Goal: Task Accomplishment & Management: Use online tool/utility

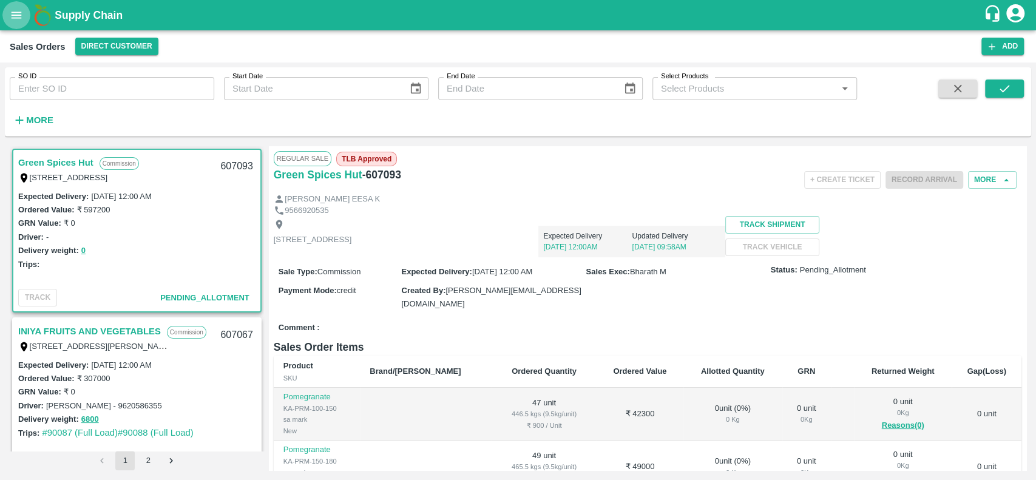
click at [16, 19] on icon "open drawer" at bounding box center [16, 15] width 13 height 13
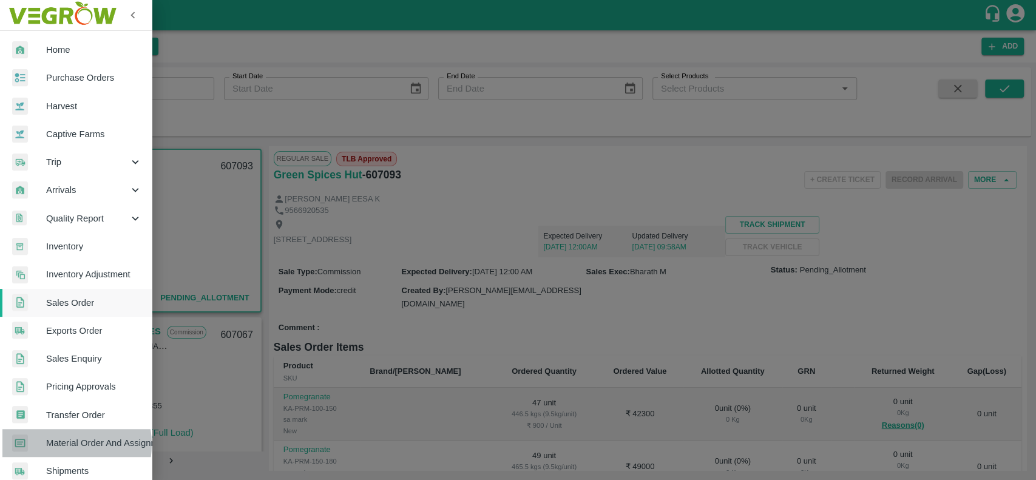
click at [53, 444] on span "Material Order And Assignment" at bounding box center [94, 443] width 96 height 13
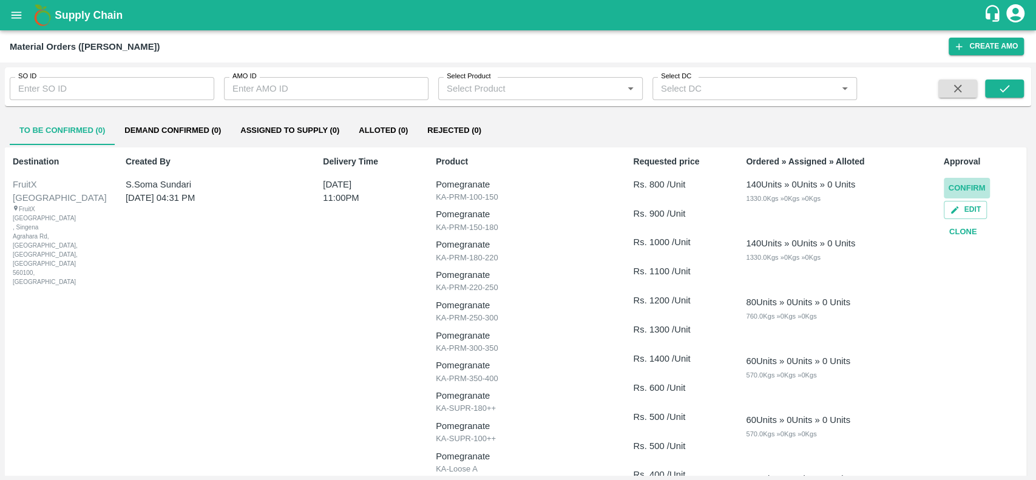
click at [951, 188] on button "Confirm" at bounding box center [967, 188] width 47 height 21
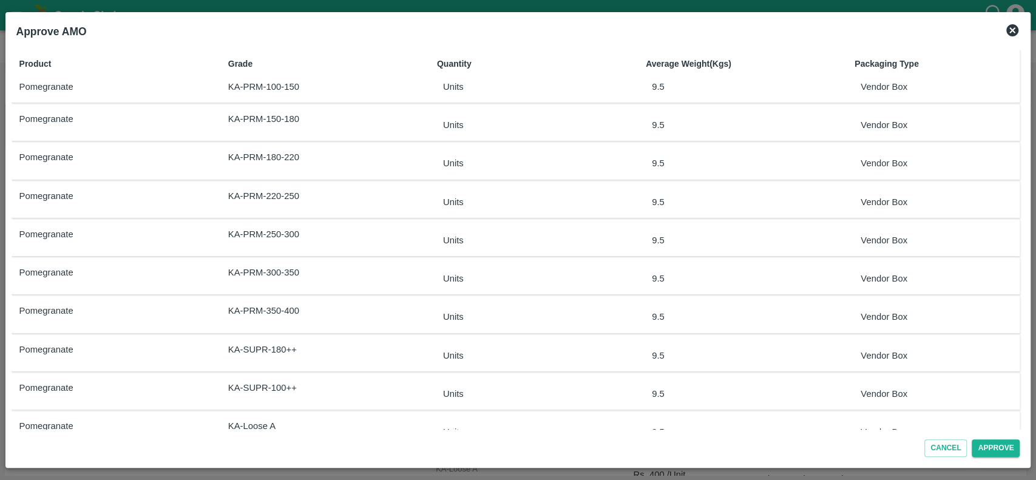
scroll to position [143, 0]
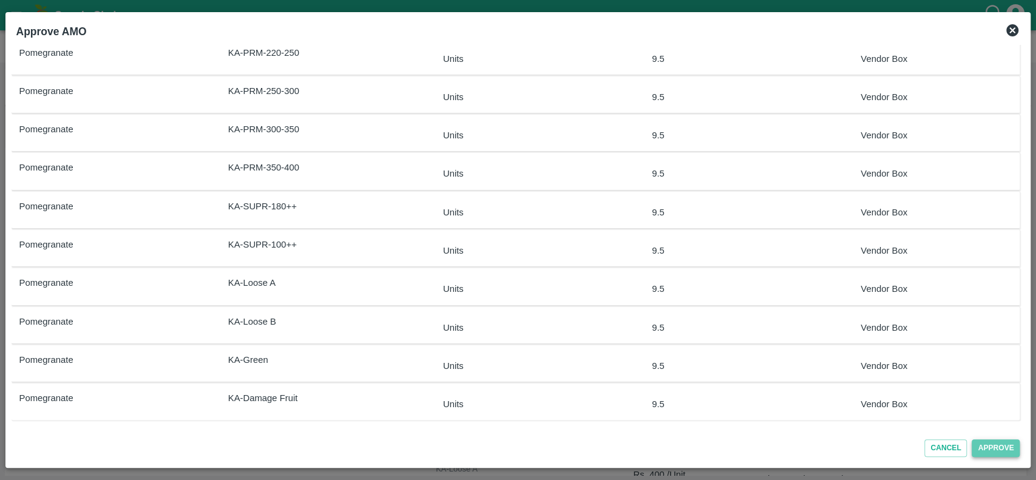
click at [985, 452] on button "Approve" at bounding box center [996, 449] width 48 height 18
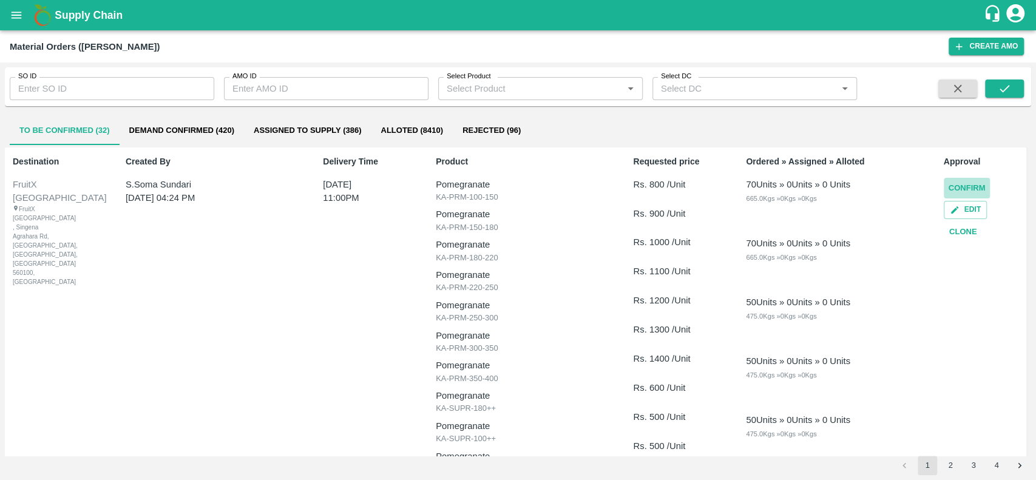
click at [952, 191] on button "Confirm" at bounding box center [967, 188] width 47 height 21
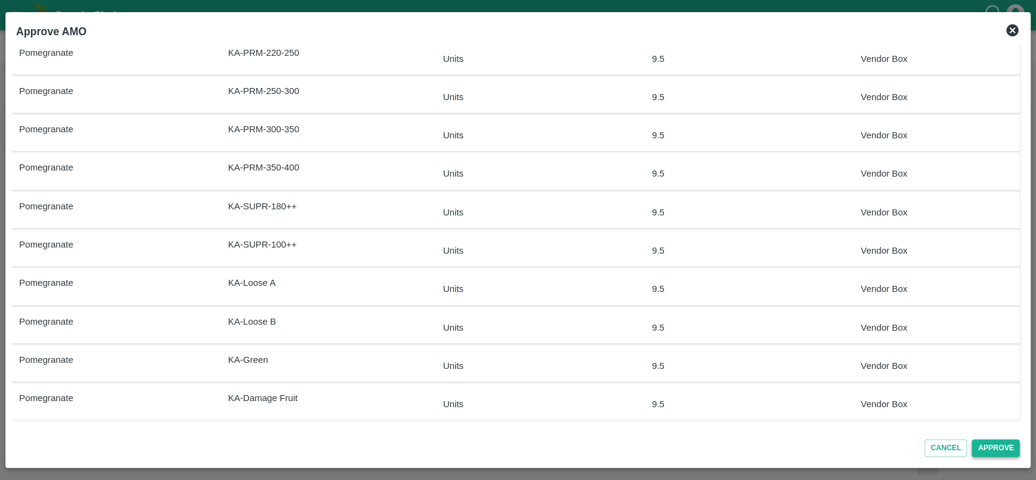
click at [985, 444] on button "Approve" at bounding box center [996, 449] width 48 height 18
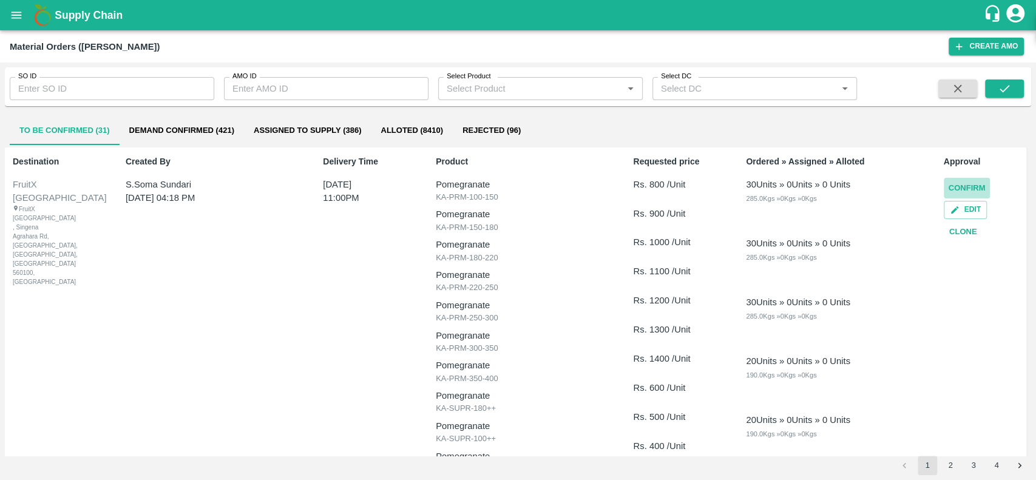
click at [953, 185] on button "Confirm" at bounding box center [967, 188] width 47 height 21
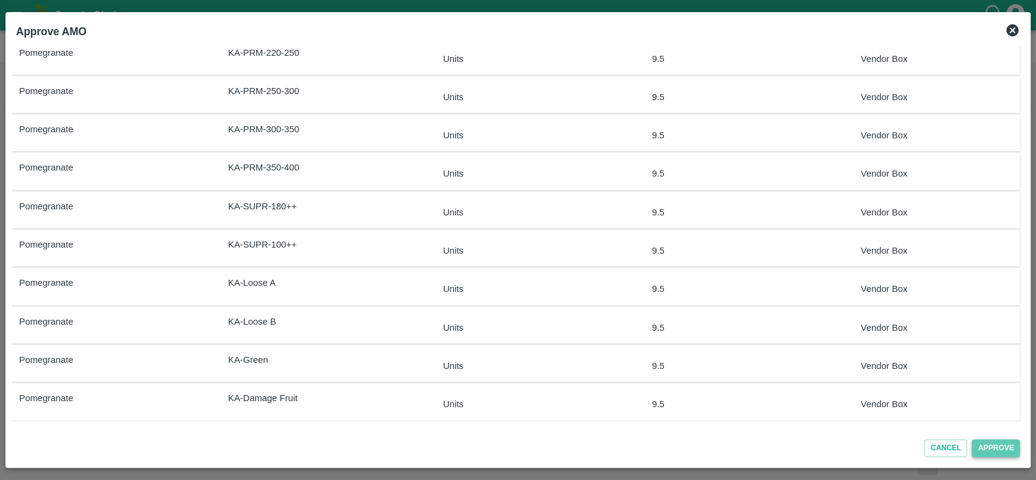
click at [981, 444] on button "Approve" at bounding box center [996, 449] width 48 height 18
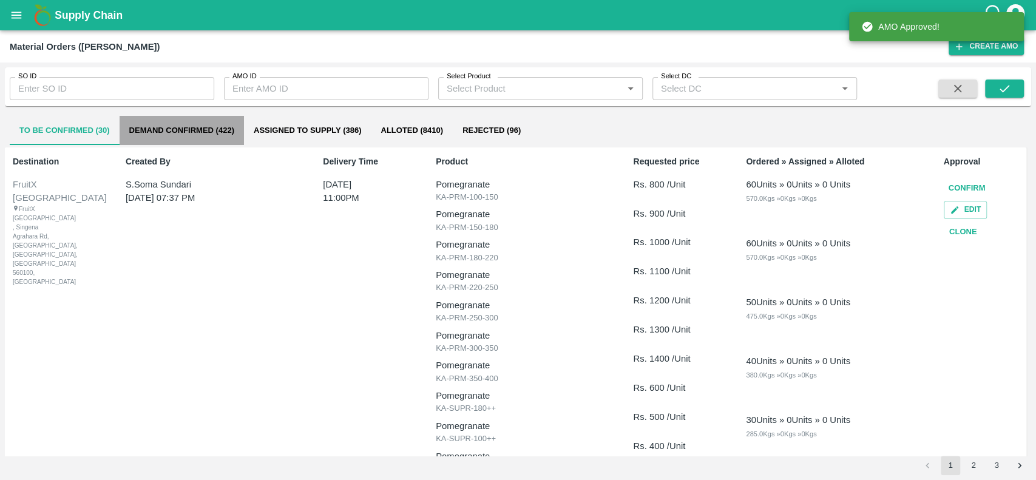
click at [137, 129] on button "Demand Confirmed (422)" at bounding box center [182, 130] width 124 height 29
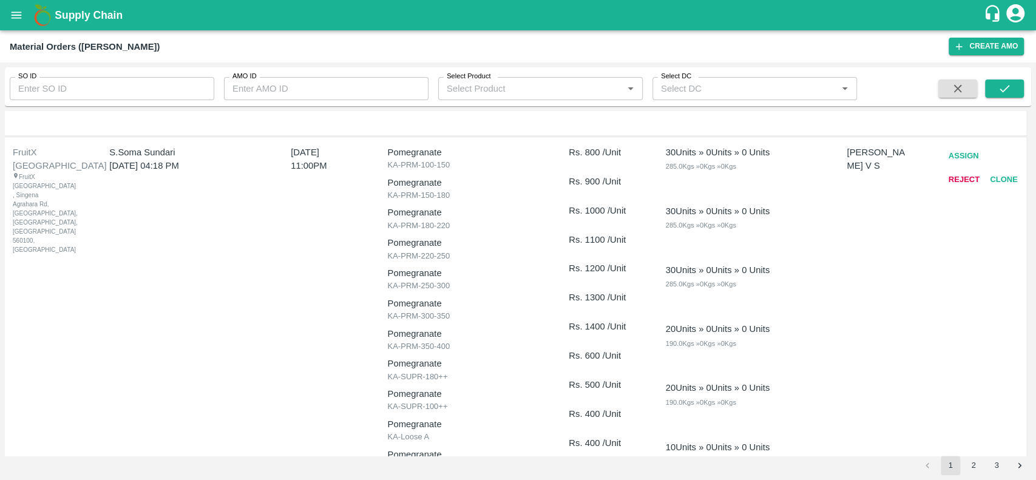
scroll to position [1593, 0]
click at [952, 148] on button "Assign" at bounding box center [964, 154] width 40 height 21
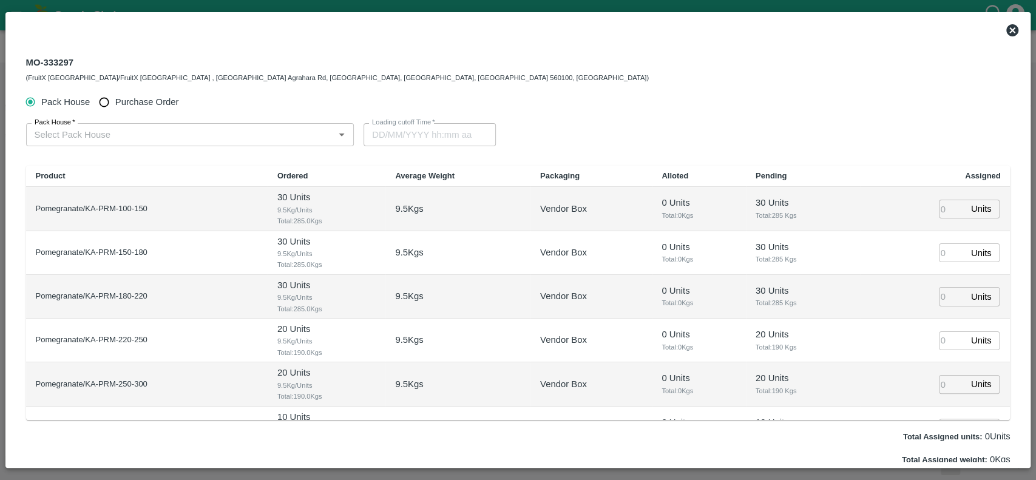
type input "[DATE] 11:00 PM"
drag, startPoint x: 72, startPoint y: 58, endPoint x: 26, endPoint y: 58, distance: 46.8
click at [26, 58] on div "MO-333297 (FruitX [GEOGRAPHIC_DATA]/FruitX [GEOGRAPHIC_DATA] , [GEOGRAPHIC_DATA…" at bounding box center [337, 69] width 623 height 29
copy div "MO-333297"
click at [1009, 31] on icon at bounding box center [1013, 30] width 12 height 12
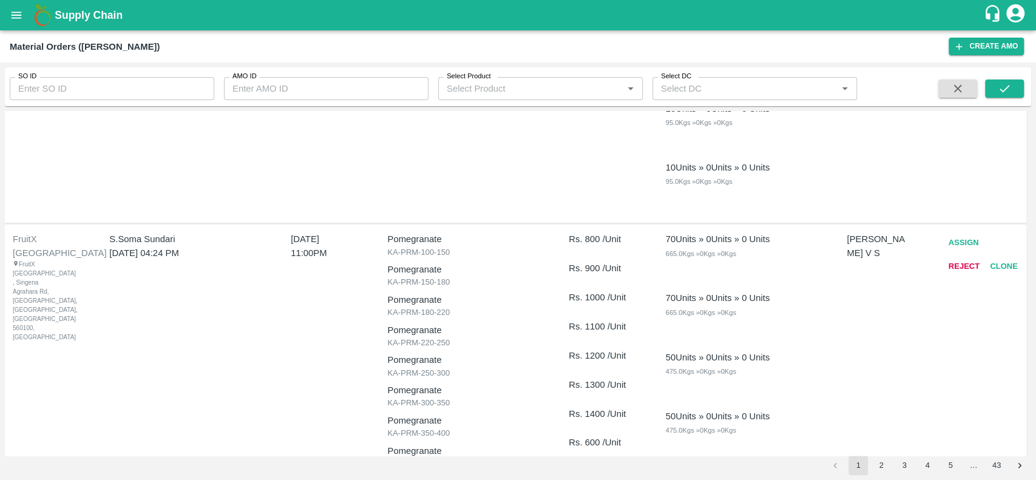
scroll to position [724, 0]
click at [954, 240] on button "Assign" at bounding box center [964, 243] width 40 height 21
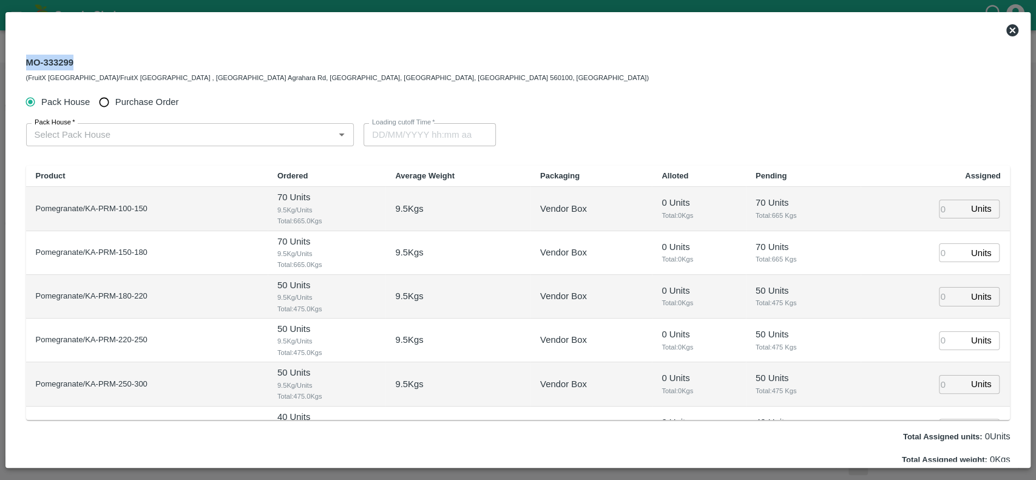
drag, startPoint x: 71, startPoint y: 63, endPoint x: 7, endPoint y: 68, distance: 64.5
click at [7, 68] on div "MO-333299 (FruitX [GEOGRAPHIC_DATA]/FruitX [GEOGRAPHIC_DATA] , [GEOGRAPHIC_DATA…" at bounding box center [518, 240] width 1026 height 456
copy div "MO-333299"
click at [1017, 24] on icon at bounding box center [1012, 30] width 15 height 15
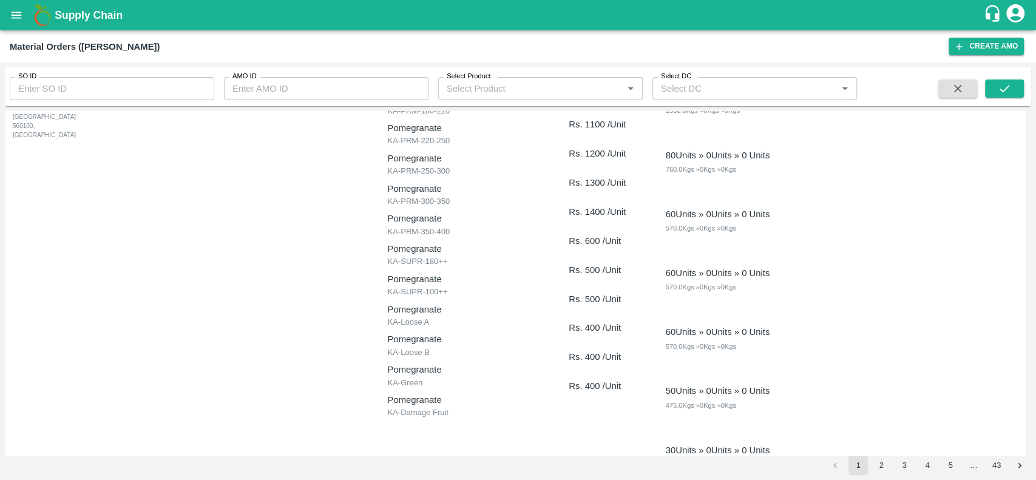
scroll to position [0, 0]
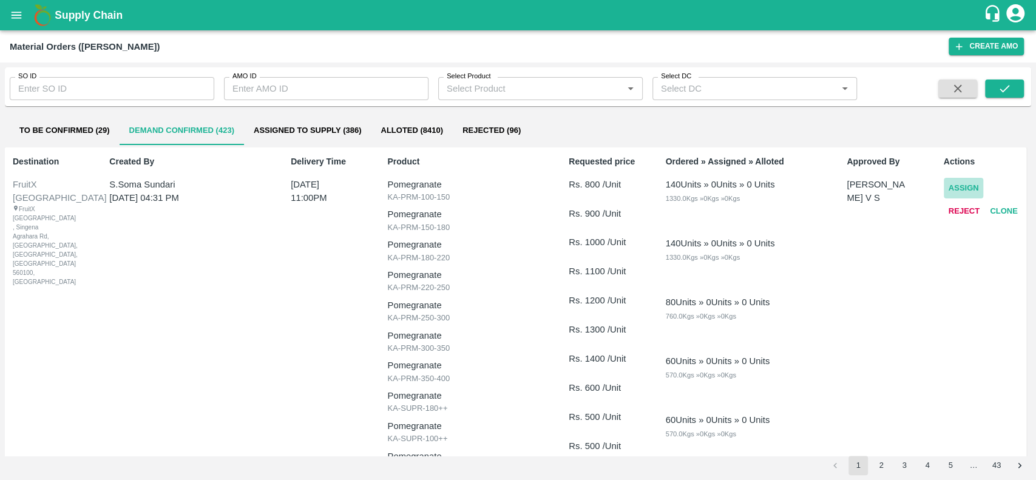
click at [954, 189] on button "Assign" at bounding box center [964, 188] width 40 height 21
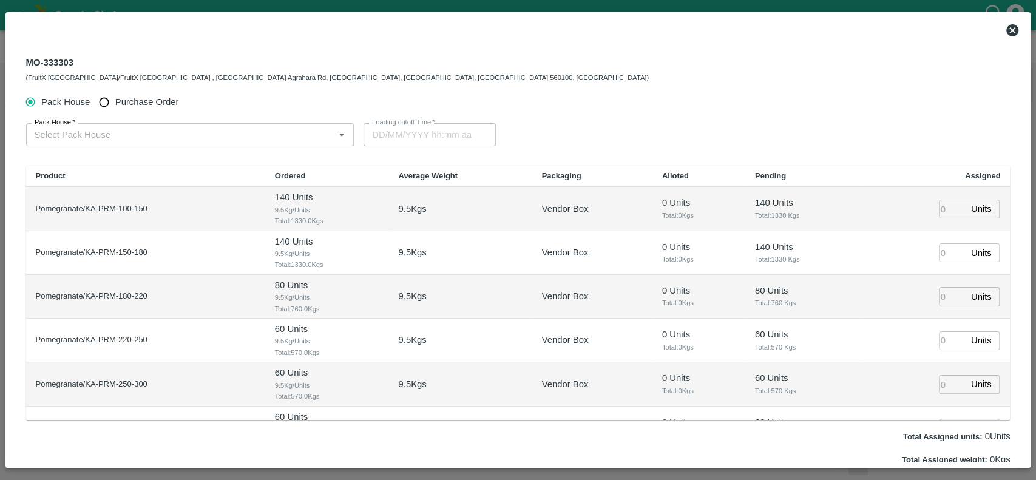
type input "[DATE] 11:00 PM"
drag, startPoint x: 72, startPoint y: 60, endPoint x: 27, endPoint y: 60, distance: 44.9
click at [27, 60] on div "MO-333303 (FruitX [GEOGRAPHIC_DATA]/FruitX [GEOGRAPHIC_DATA] , [GEOGRAPHIC_DATA…" at bounding box center [337, 69] width 623 height 29
copy div "MO-333303"
click at [1016, 32] on icon at bounding box center [1013, 30] width 12 height 12
